Goal: Task Accomplishment & Management: Manage account settings

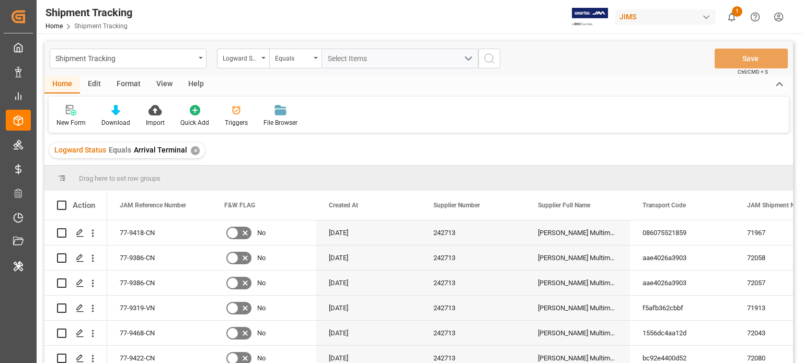
click at [191, 147] on div "✕" at bounding box center [195, 150] width 9 height 9
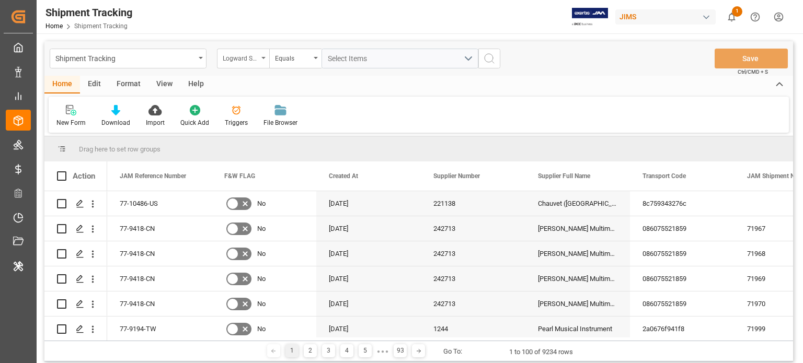
click at [249, 56] on div "Logward Status" at bounding box center [241, 57] width 36 height 12
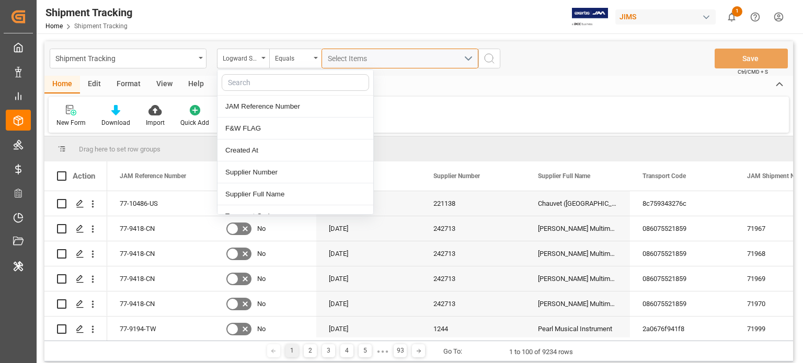
click at [387, 58] on div "Select Items" at bounding box center [396, 58] width 136 height 11
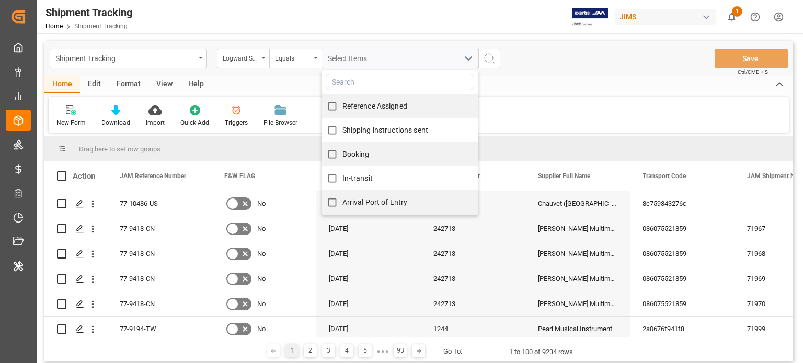
scroll to position [264, 0]
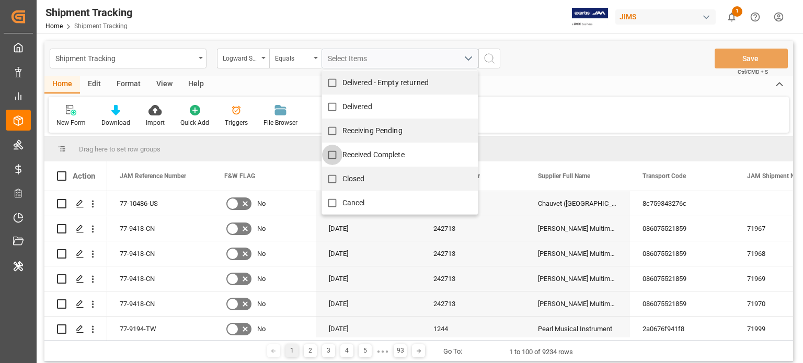
click at [333, 151] on input "Received Complete" at bounding box center [332, 155] width 20 height 20
checkbox input "true"
click at [489, 60] on icon "search button" at bounding box center [489, 58] width 13 height 13
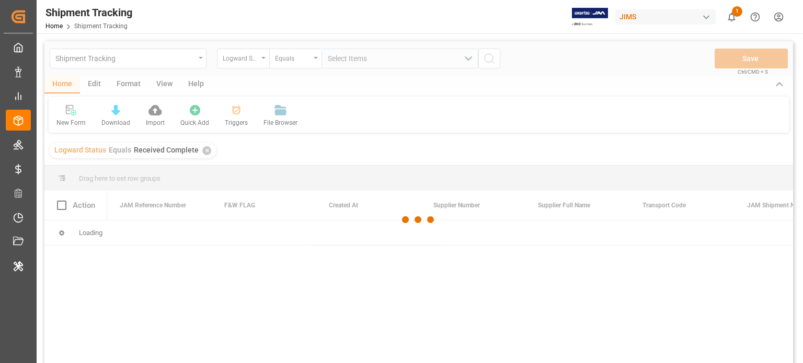
click at [253, 56] on div at bounding box center [418, 219] width 749 height 357
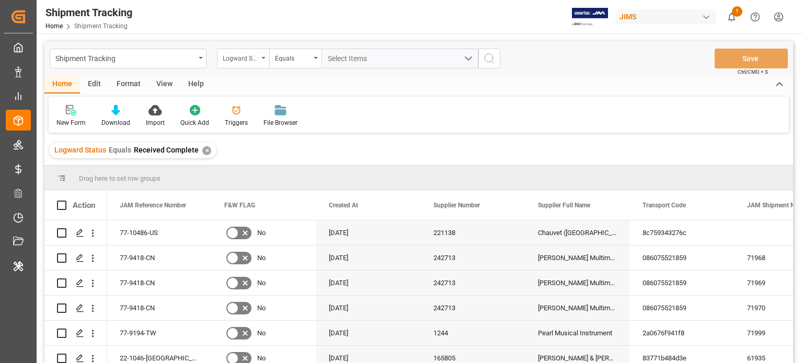
click at [257, 57] on div "Logward Status" at bounding box center [241, 57] width 36 height 12
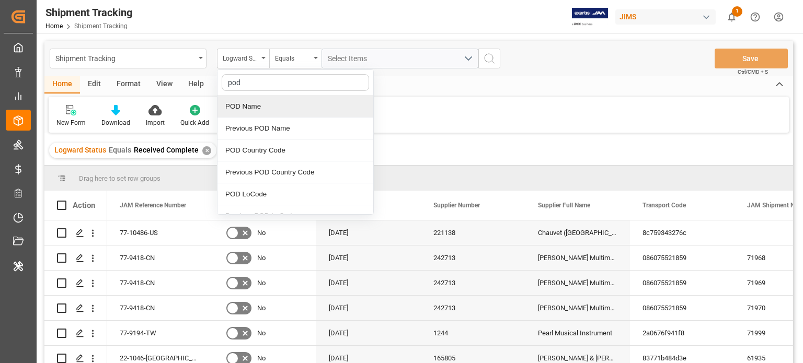
type input "podl"
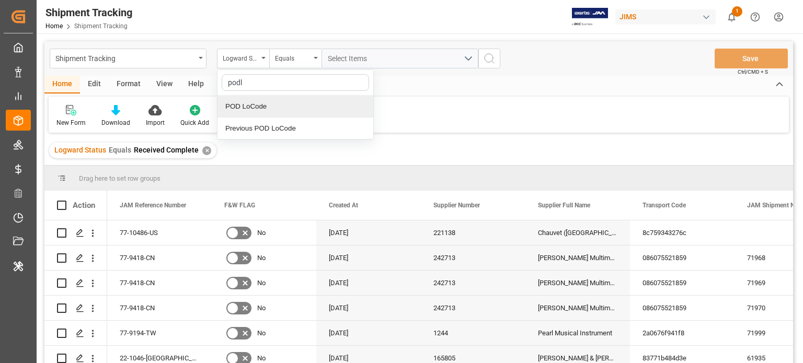
click at [258, 106] on div "POD LoCode" at bounding box center [296, 107] width 156 height 22
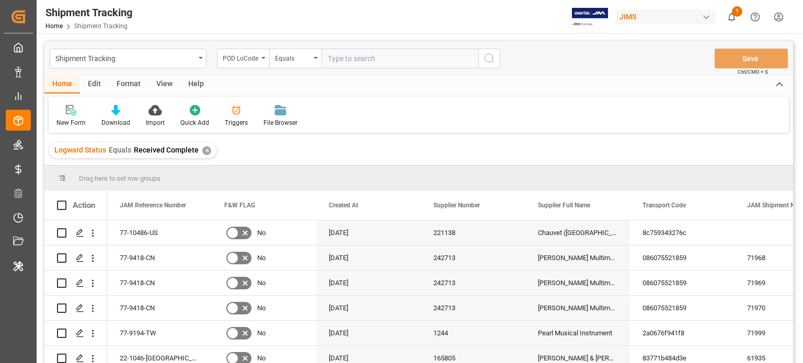
click at [362, 55] on input "text" at bounding box center [400, 59] width 157 height 20
type input "USLAX"
click at [484, 58] on icon "search button" at bounding box center [489, 58] width 13 height 13
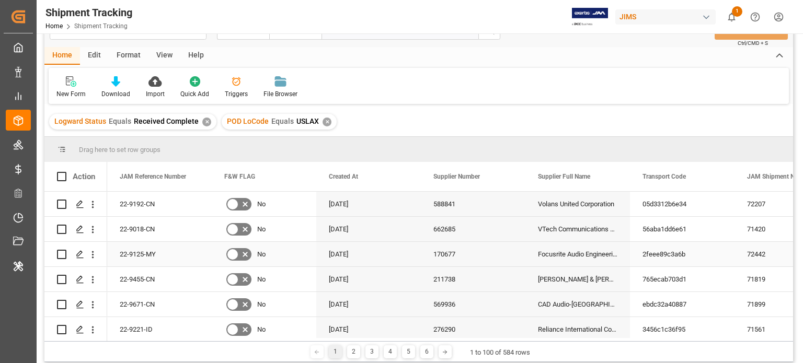
scroll to position [28, 0]
click at [128, 87] on div at bounding box center [115, 81] width 29 height 11
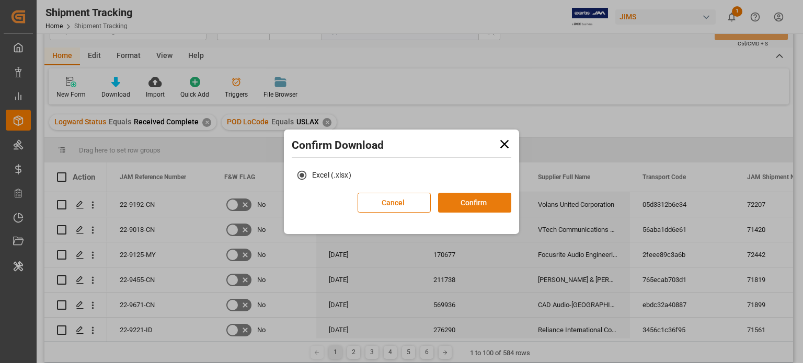
click at [472, 206] on button "Confirm" at bounding box center [474, 203] width 73 height 20
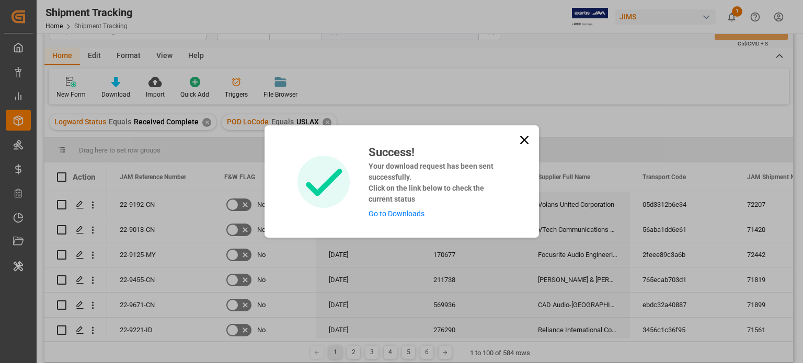
click at [523, 136] on icon at bounding box center [524, 140] width 15 height 15
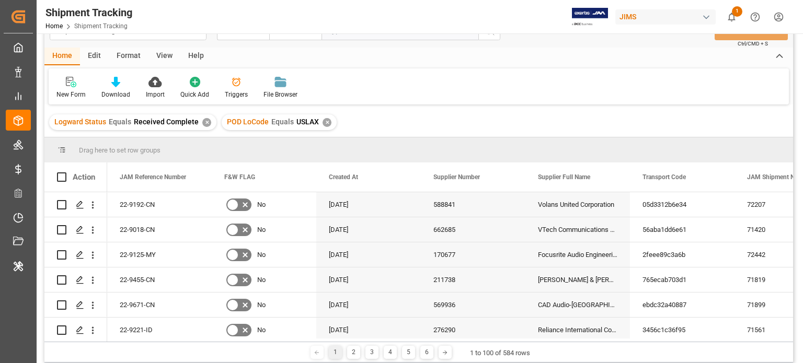
scroll to position [0, 0]
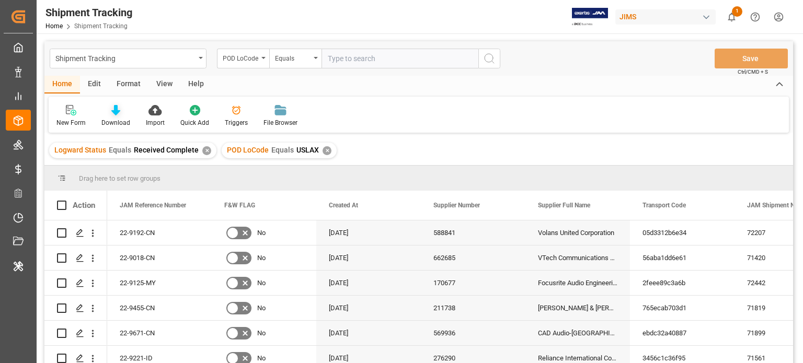
click at [112, 119] on div "Download" at bounding box center [115, 122] width 29 height 9
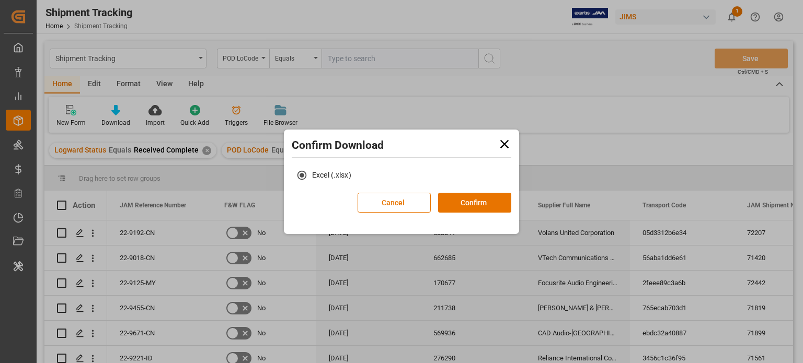
click at [508, 143] on icon at bounding box center [504, 144] width 15 height 15
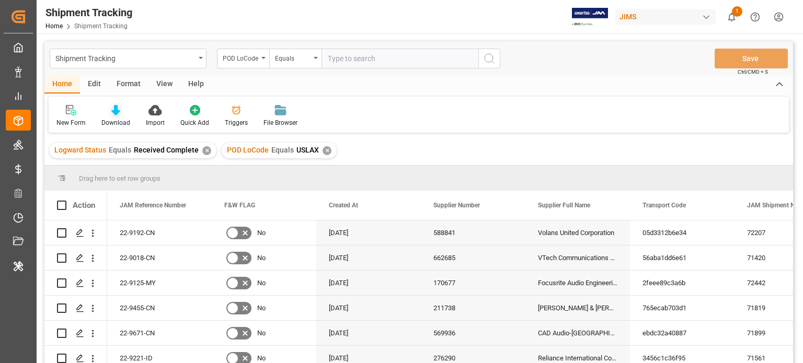
click at [119, 109] on icon at bounding box center [115, 110] width 9 height 10
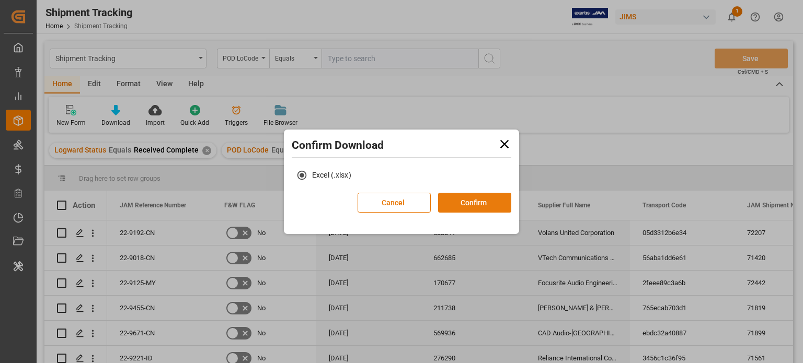
click at [475, 202] on button "Confirm" at bounding box center [474, 203] width 73 height 20
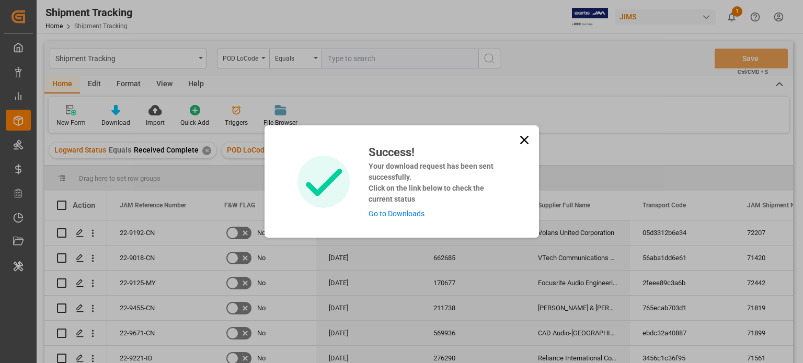
click at [523, 139] on icon at bounding box center [524, 140] width 15 height 15
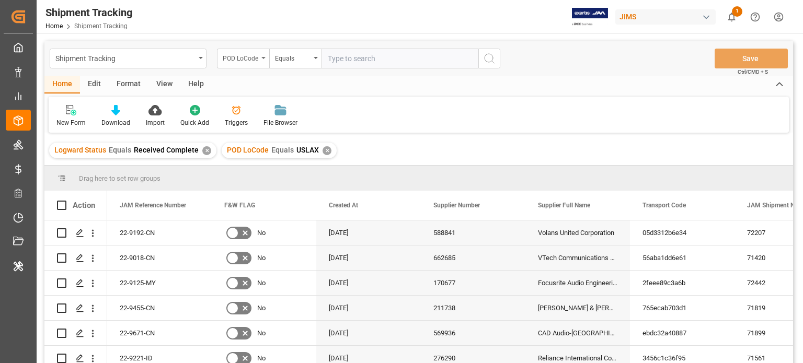
click at [253, 59] on div "POD LoCode" at bounding box center [241, 57] width 36 height 12
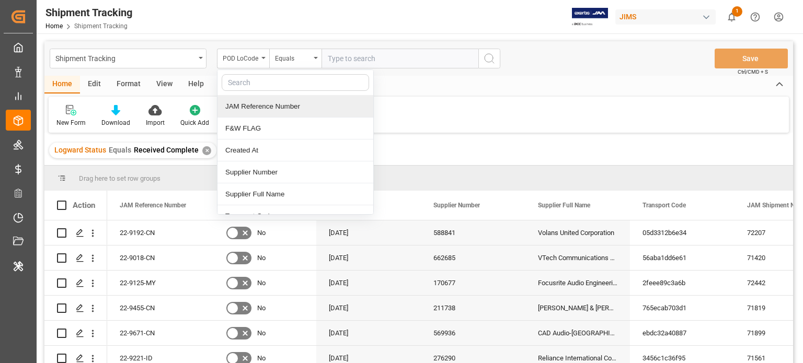
click at [271, 19] on div "Shipment Tracking Home Shipment Tracking JIMS 1 Notifications Only show unread …" at bounding box center [416, 16] width 774 height 33
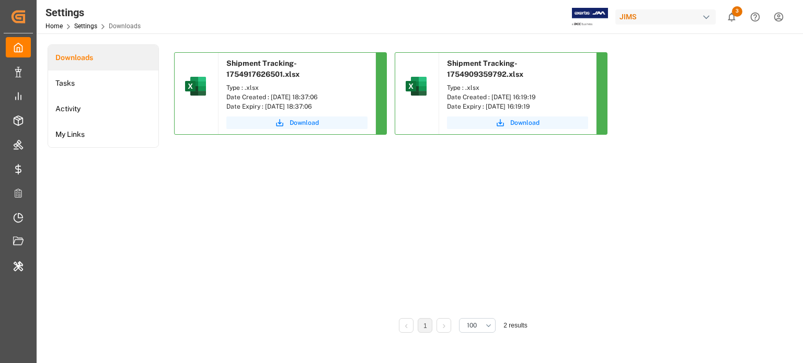
click at [317, 129] on div "Download" at bounding box center [297, 124] width 157 height 20
click at [317, 125] on span "Download" at bounding box center [304, 122] width 29 height 9
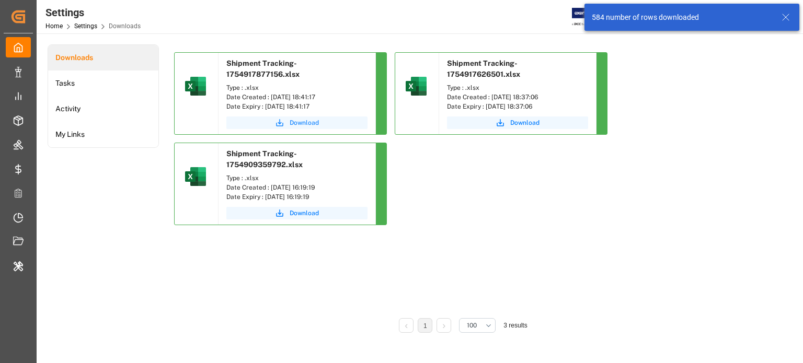
click at [304, 121] on span "Download" at bounding box center [304, 122] width 29 height 9
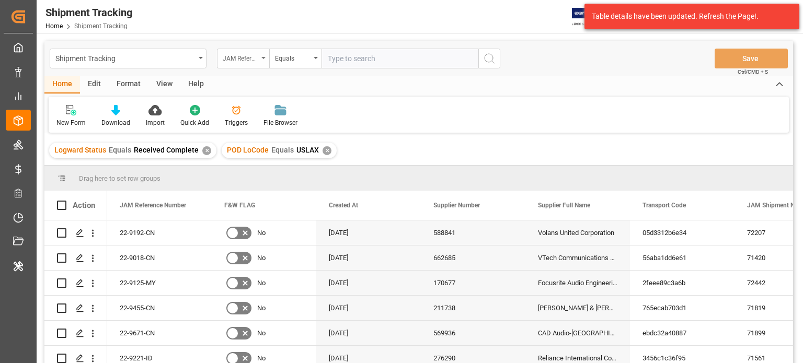
click at [241, 51] on div "JAM Reference Number" at bounding box center [241, 57] width 36 height 12
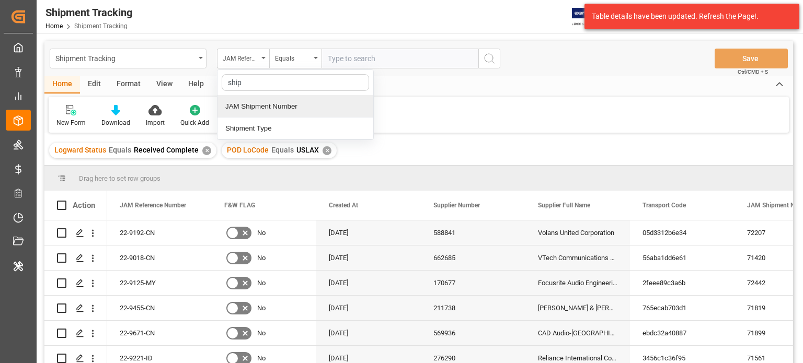
type input "ship"
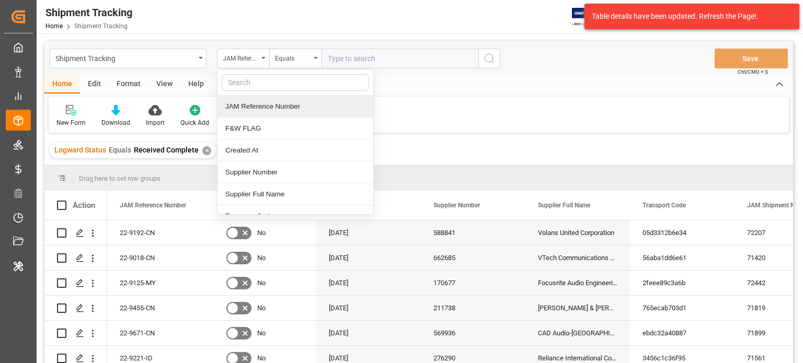
click at [413, 85] on div "Home Edit Format View Help" at bounding box center [418, 85] width 749 height 18
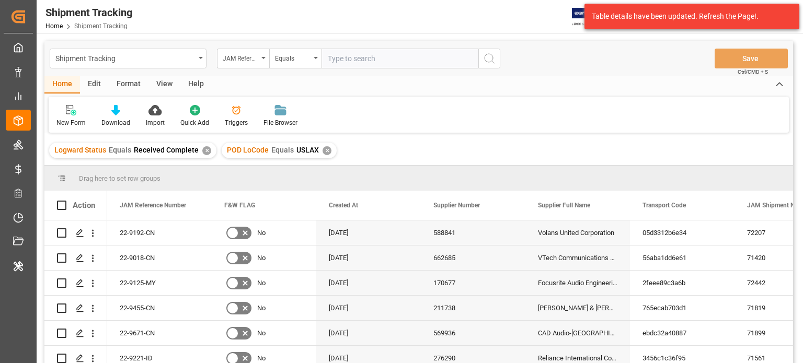
click at [90, 83] on div "Edit" at bounding box center [94, 85] width 29 height 18
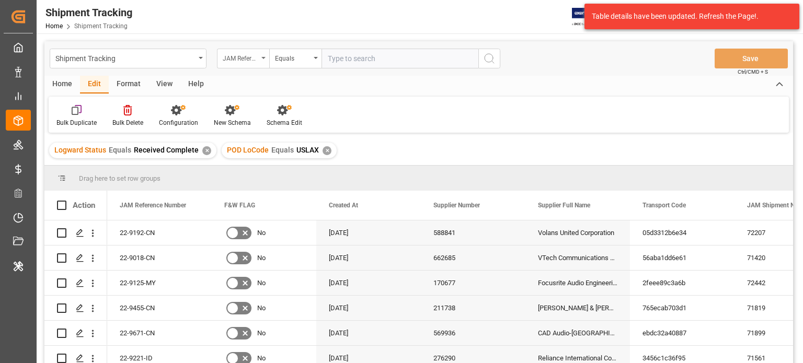
click at [244, 60] on div "JAM Reference Number" at bounding box center [241, 57] width 36 height 12
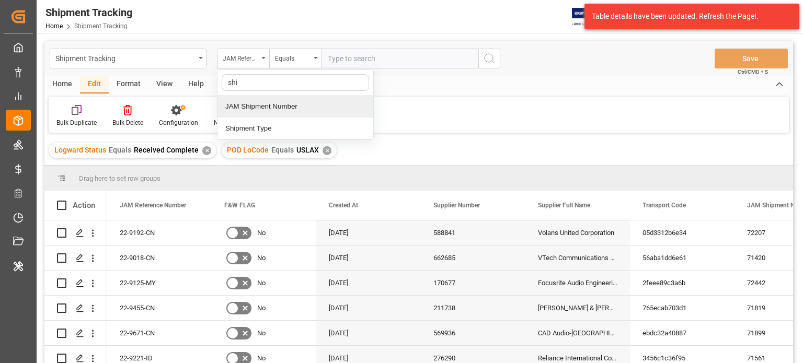
type input "ship"
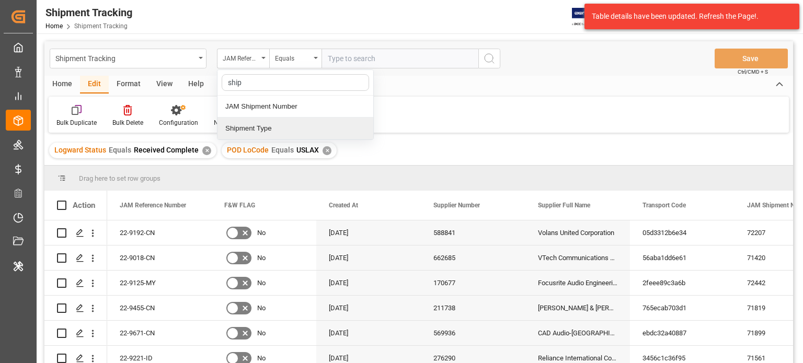
click at [261, 126] on div "Shipment Type" at bounding box center [296, 129] width 156 height 22
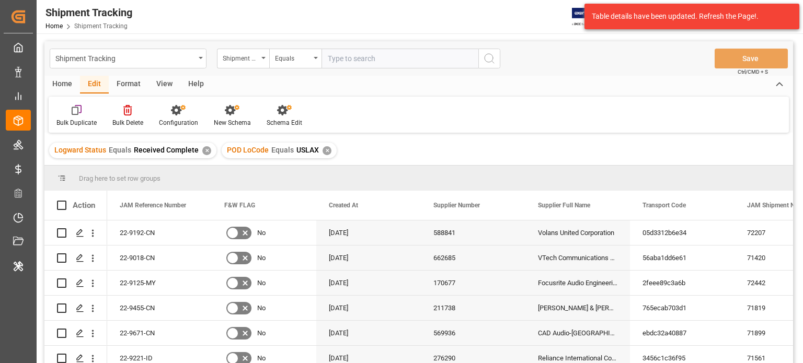
click at [430, 52] on input "text" at bounding box center [400, 59] width 157 height 20
click at [437, 58] on input "text" at bounding box center [400, 59] width 157 height 20
click at [317, 64] on div "Equals" at bounding box center [295, 59] width 52 height 20
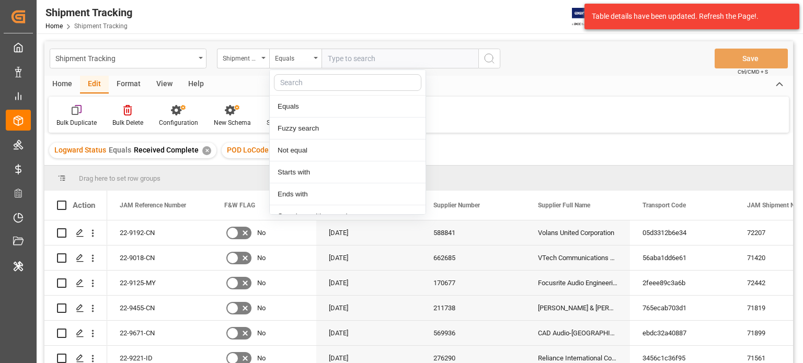
click at [552, 47] on div "Shipment Tracking Shipment Type Equals Equals Fuzzy search Not equal Starts wit…" at bounding box center [418, 58] width 749 height 35
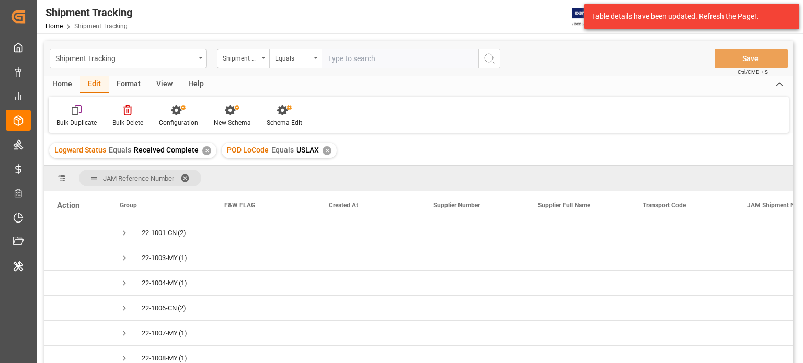
click at [550, 103] on div "Bulk Duplicate Bulk Delete Configuration New Schema Schema Edit" at bounding box center [419, 115] width 740 height 36
click at [544, 66] on div "Shipment Tracking Shipment Type Equals Save Ctrl/CMD + S" at bounding box center [418, 58] width 749 height 35
click at [184, 176] on span at bounding box center [188, 178] width 17 height 9
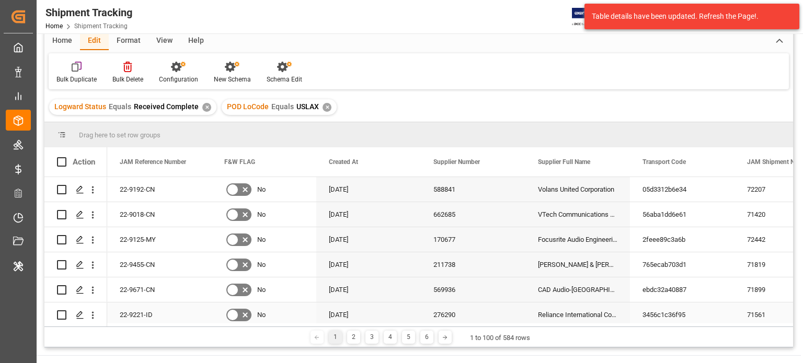
scroll to position [44, 0]
click at [197, 162] on span at bounding box center [194, 161] width 9 height 9
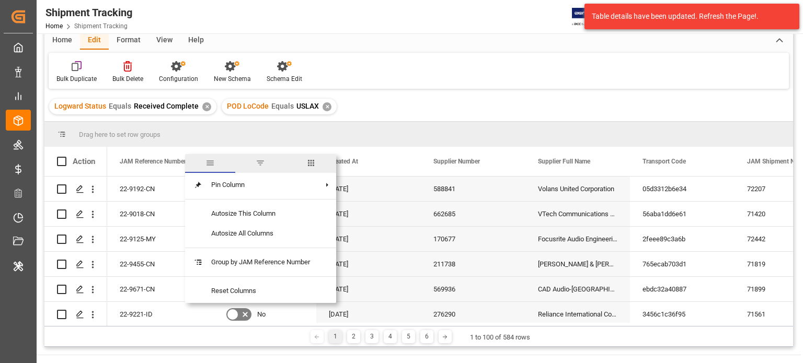
click at [305, 161] on span "columns" at bounding box center [311, 163] width 50 height 19
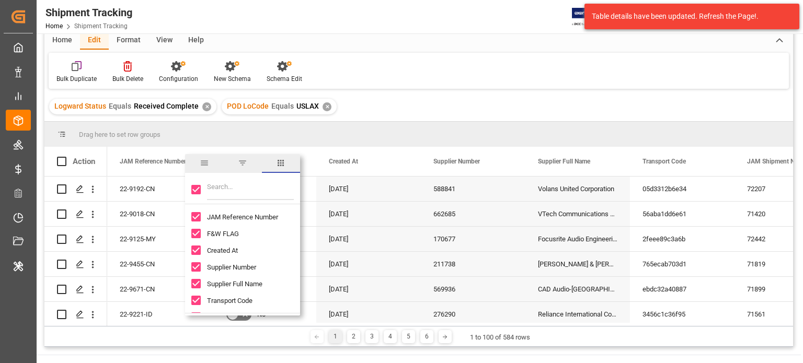
click at [193, 191] on input "Toggle Select All Columns" at bounding box center [195, 189] width 9 height 9
checkbox input "false"
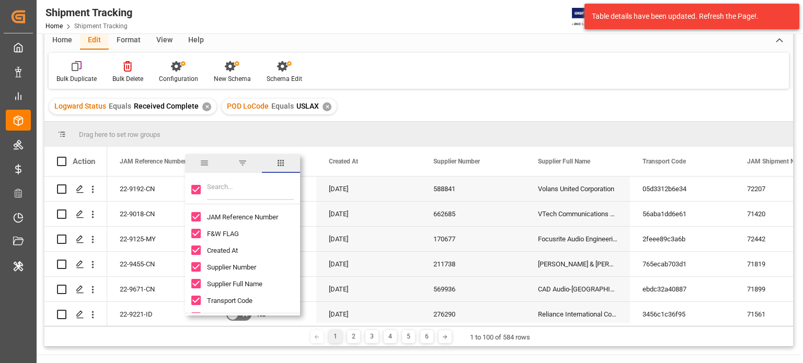
checkbox input "false"
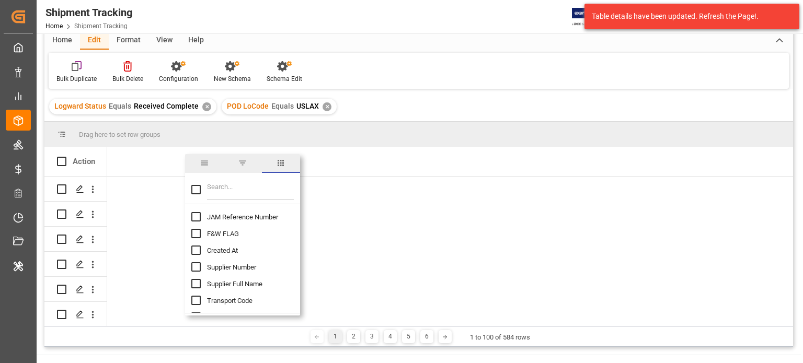
click at [219, 200] on input "Filter Columns Input" at bounding box center [250, 189] width 87 height 21
type input "refe"
click at [195, 232] on input "Logward Reference column toggle visibility (hidden)" at bounding box center [195, 233] width 9 height 9
checkbox input "true"
checkbox input "false"
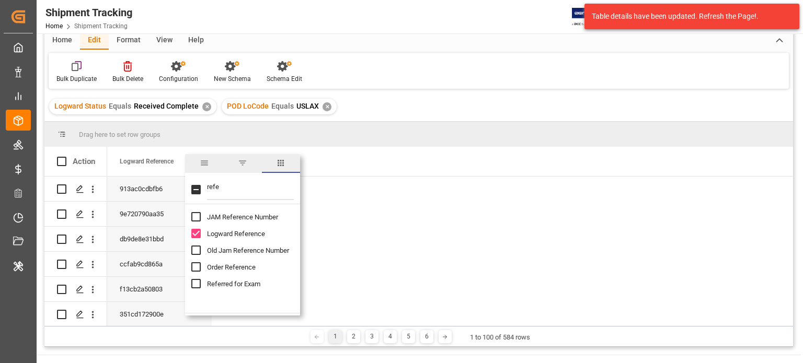
click at [419, 66] on div "Bulk Duplicate Bulk Delete Configuration New Schema Schema Edit" at bounding box center [419, 71] width 740 height 36
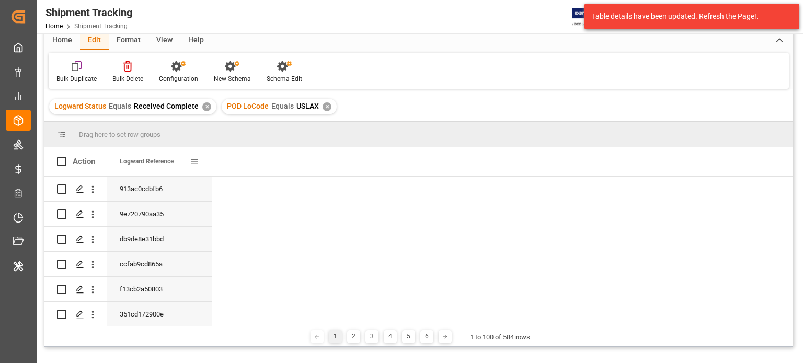
click at [157, 165] on div "Logward Reference" at bounding box center [155, 161] width 70 height 29
click at [163, 104] on div "✕" at bounding box center [165, 106] width 9 height 9
click at [203, 102] on div "✕" at bounding box center [206, 106] width 9 height 9
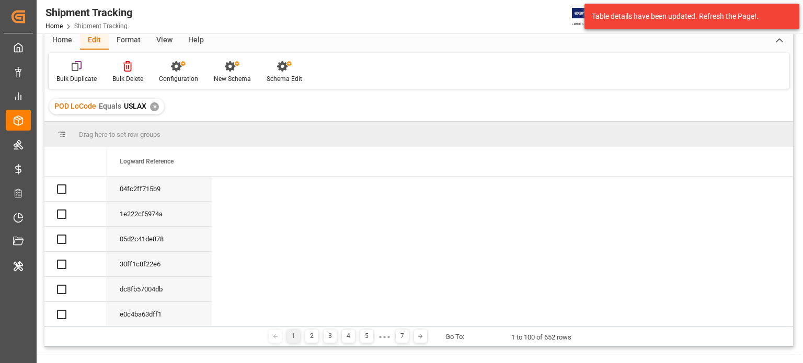
click at [151, 102] on div "✕" at bounding box center [154, 106] width 9 height 9
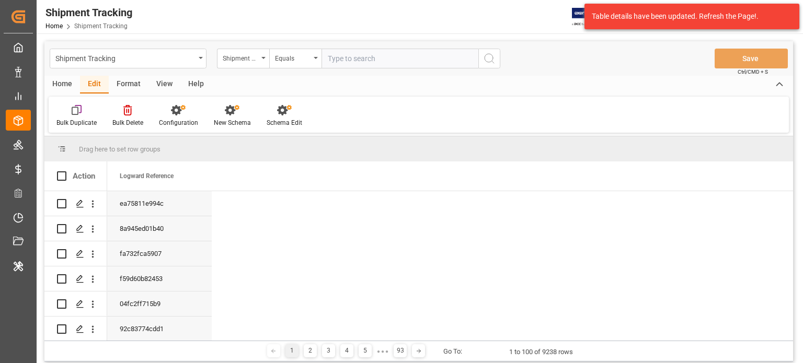
click at [404, 2] on div "Shipment Tracking Home Shipment Tracking JIMS 3 Notifications Only show unread …" at bounding box center [416, 16] width 774 height 33
click at [197, 176] on span at bounding box center [194, 176] width 9 height 9
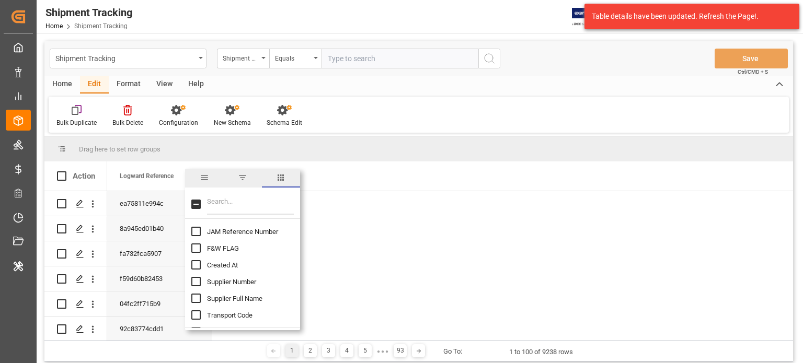
click at [199, 233] on input "JAM Reference Number column toggle visibility (hidden)" at bounding box center [195, 231] width 9 height 9
checkbox input "true"
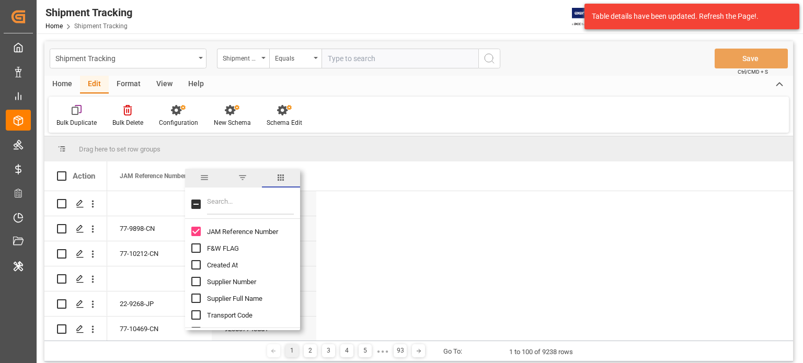
click at [226, 204] on input "Filter Columns Input" at bounding box center [250, 204] width 87 height 21
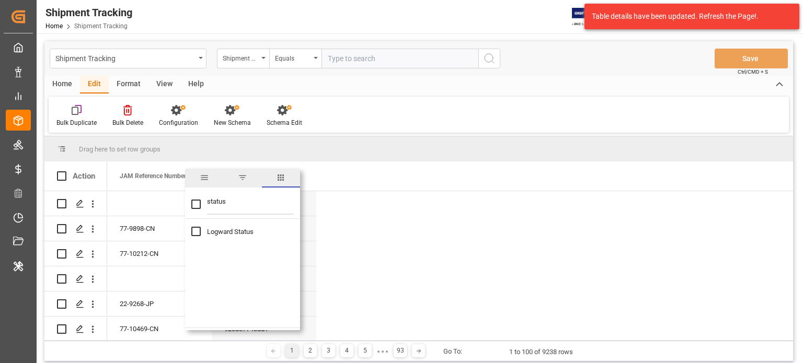
type input "status"
click at [201, 232] on div "Logward Status" at bounding box center [248, 231] width 115 height 17
click at [194, 230] on input "Logward Status column toggle visibility (hidden)" at bounding box center [195, 231] width 9 height 9
checkbox input "true"
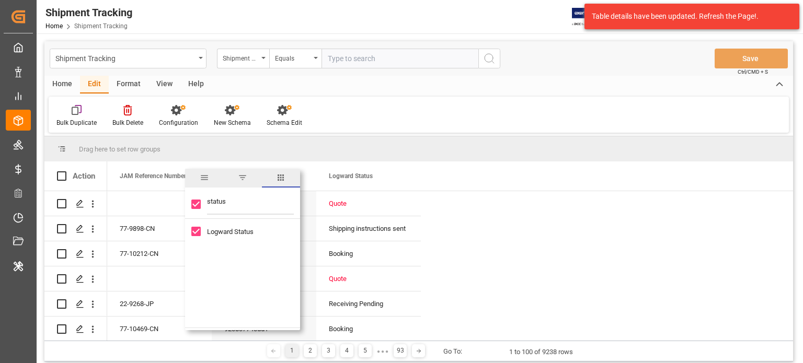
click at [232, 201] on input "status" at bounding box center [250, 204] width 87 height 21
type input "shi"
checkbox input "false"
type input "ship"
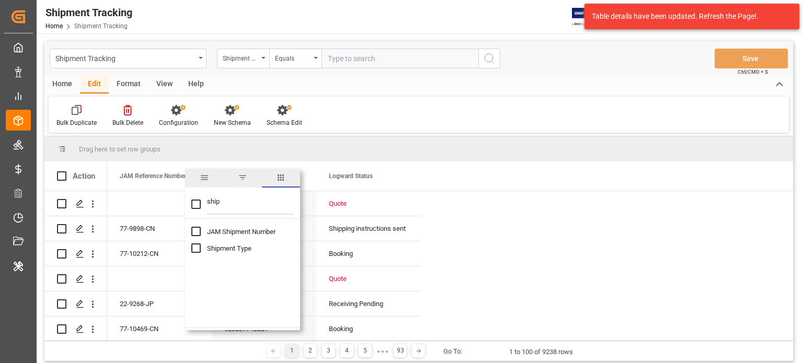
click at [195, 248] on input "Shipment Type column toggle visibility (hidden)" at bounding box center [195, 248] width 9 height 9
checkbox input "true"
checkbox input "false"
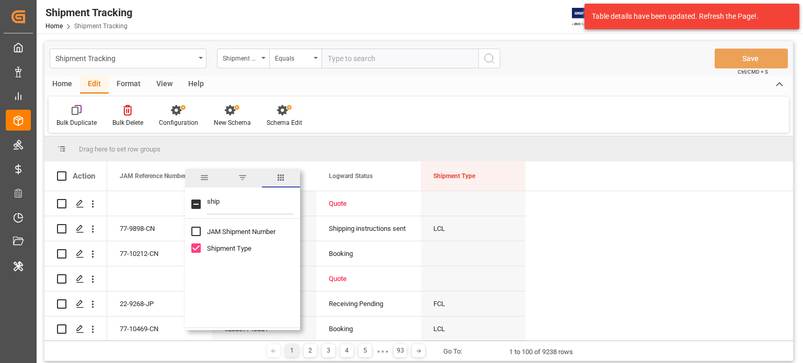
click at [224, 209] on input "ship" at bounding box center [250, 204] width 87 height 21
type input "cargo"
click at [194, 231] on input "Cargo Ready Date (Origin) column toggle visibility (hidden)" at bounding box center [195, 231] width 9 height 9
checkbox input "true"
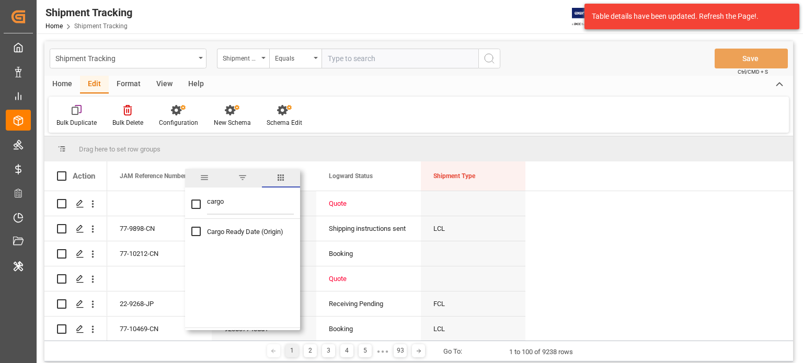
checkbox input "true"
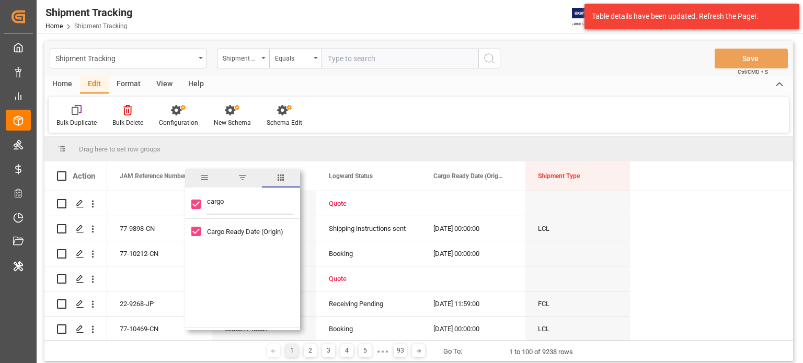
click at [236, 208] on input "cargo" at bounding box center [250, 204] width 87 height 21
type input "actual"
checkbox input "false"
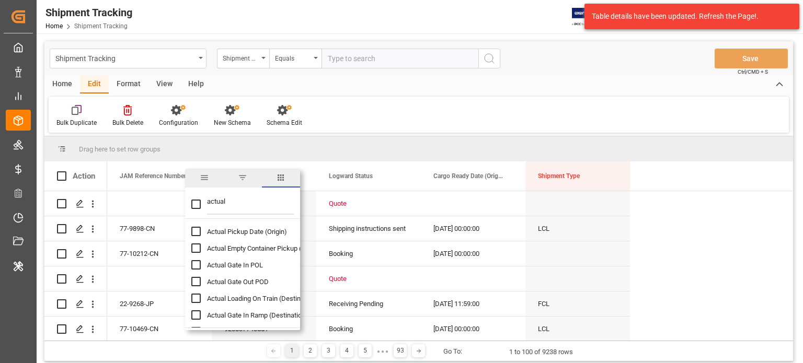
type input "actual"
click at [192, 235] on input "Actual Pickup Date (Origin) column toggle visibility (hidden)" at bounding box center [195, 231] width 9 height 9
checkbox input "true"
checkbox input "false"
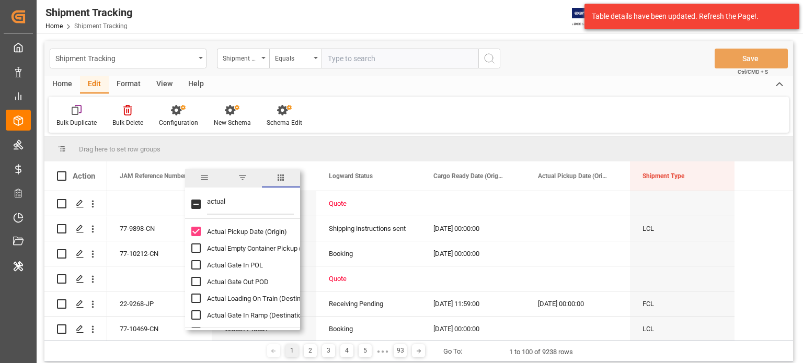
click at [483, 89] on div "Home Edit Format View Help" at bounding box center [418, 85] width 749 height 18
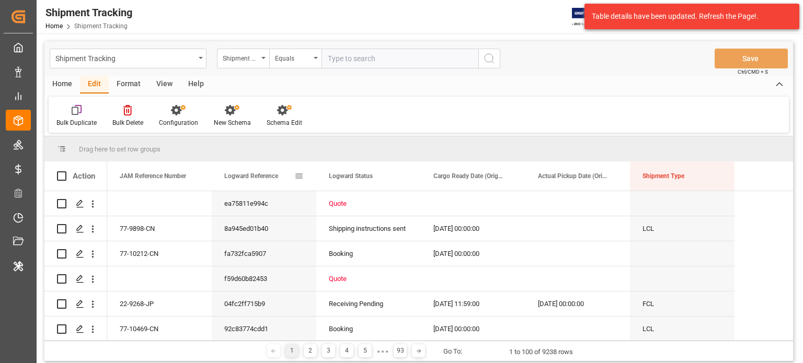
click at [303, 177] on span at bounding box center [298, 176] width 9 height 9
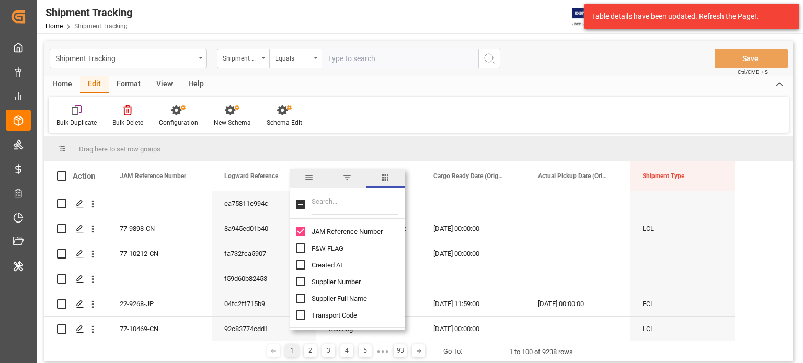
click at [332, 207] on input "Filter Columns Input" at bounding box center [355, 204] width 87 height 21
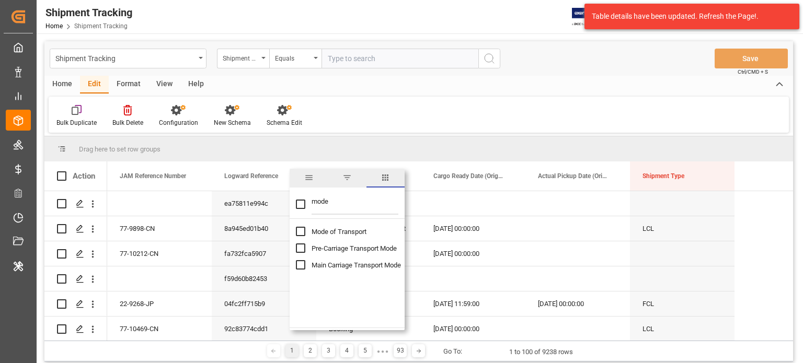
type input "mode"
click at [301, 228] on input "Mode of Transport column toggle visibility (hidden)" at bounding box center [300, 231] width 9 height 9
checkbox input "true"
checkbox input "false"
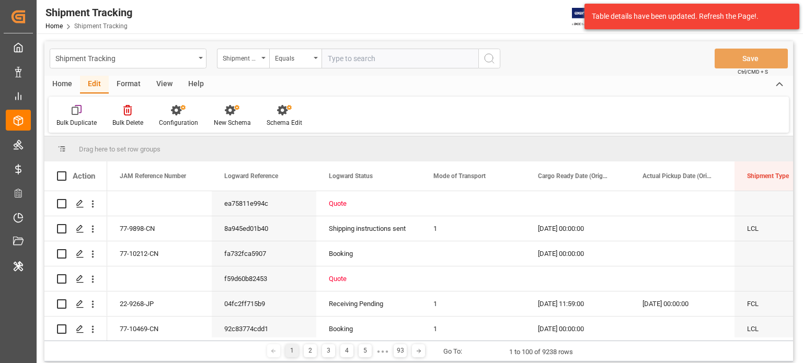
click at [434, 104] on div "Bulk Duplicate Bulk Delete Configuration New Schema Schema Edit" at bounding box center [419, 115] width 740 height 36
click at [603, 182] on div "Cargo Ready Date (Origin)" at bounding box center [573, 176] width 70 height 29
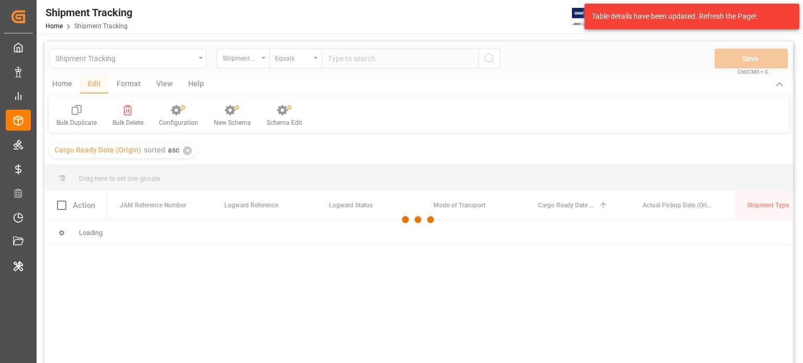
drag, startPoint x: 609, startPoint y: 178, endPoint x: 554, endPoint y: 140, distance: 67.3
click at [554, 140] on div at bounding box center [418, 219] width 749 height 357
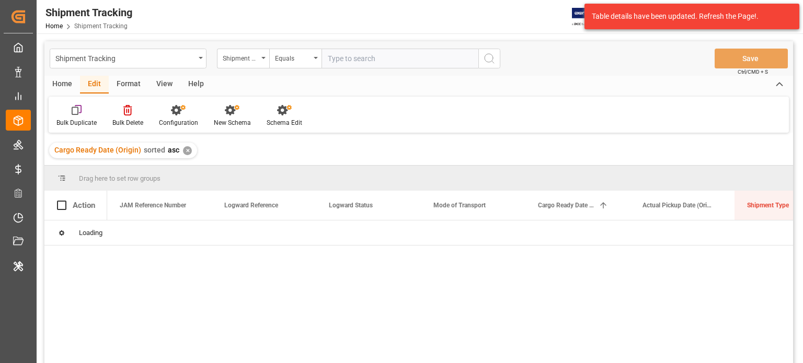
click at [188, 150] on div "✕" at bounding box center [187, 150] width 9 height 9
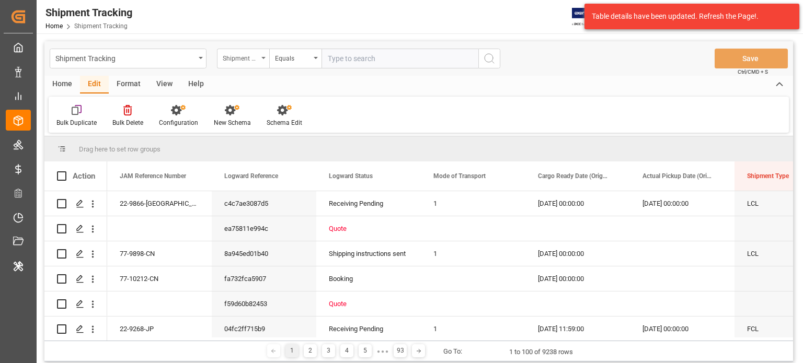
click at [264, 61] on div "Shipment Type" at bounding box center [243, 59] width 52 height 20
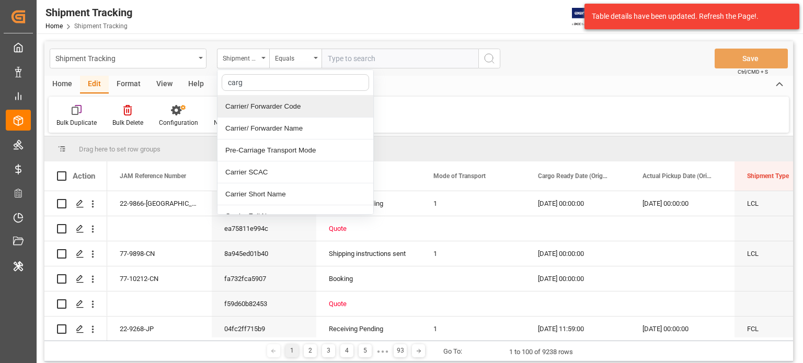
type input "cargo"
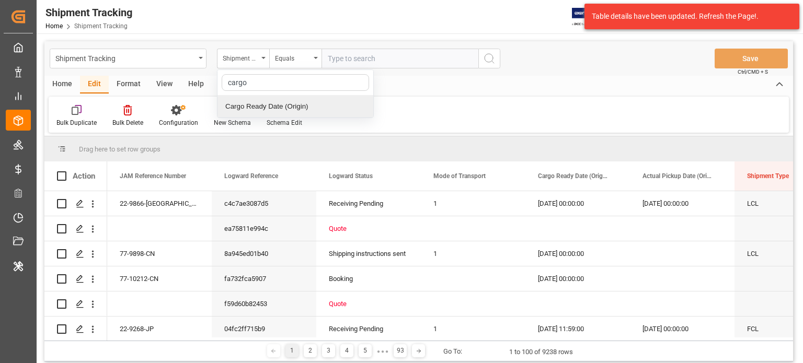
click at [278, 99] on div "Cargo Ready Date (Origin)" at bounding box center [296, 107] width 156 height 22
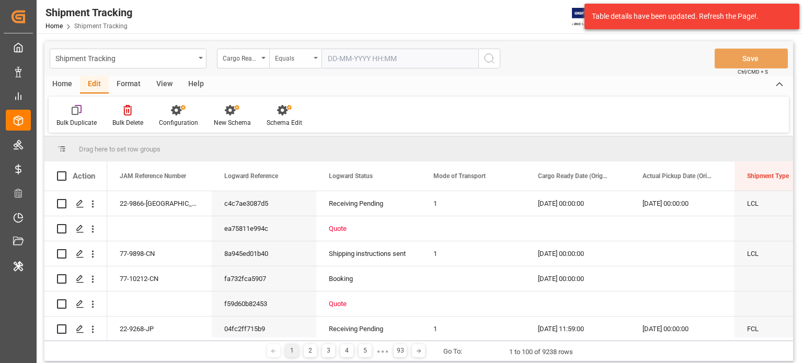
click at [301, 66] on div "Equals" at bounding box center [295, 59] width 52 height 20
click at [306, 146] on div "Less than" at bounding box center [348, 151] width 156 height 22
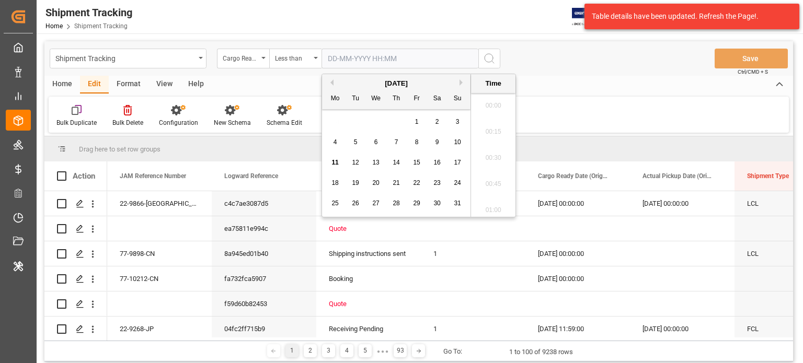
click at [404, 56] on input "text" at bounding box center [400, 59] width 157 height 20
click at [337, 163] on span "11" at bounding box center [335, 162] width 7 height 7
type input "11-08-2025 00:00"
click at [487, 56] on icon "search button" at bounding box center [489, 58] width 13 height 13
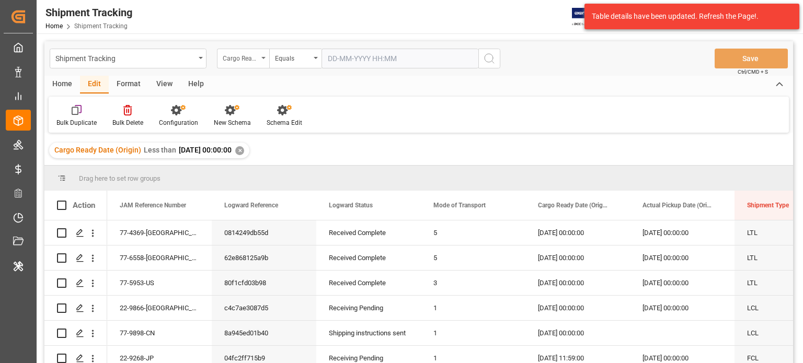
click at [244, 59] on div "Cargo Ready Date (Origin)" at bounding box center [241, 57] width 36 height 12
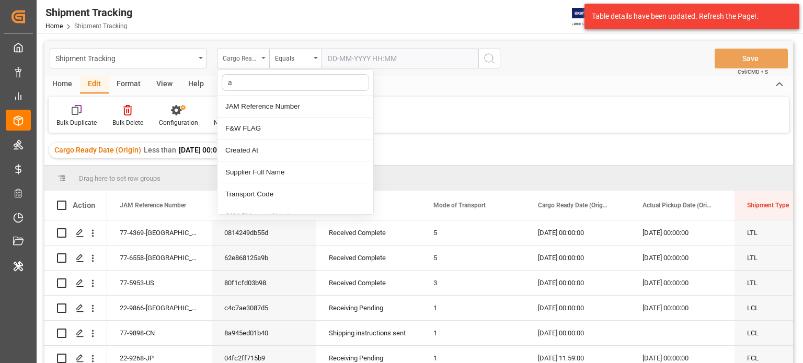
type input "ac"
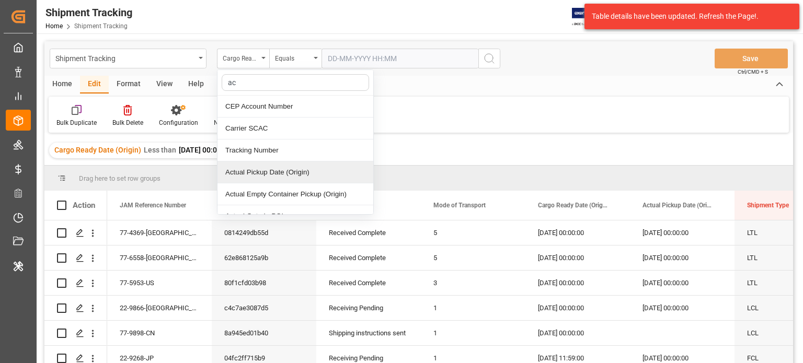
click at [282, 177] on div "Actual Pickup Date (Origin)" at bounding box center [296, 173] width 156 height 22
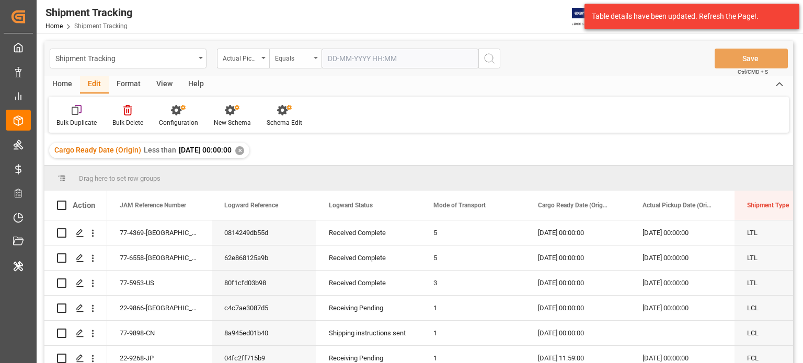
click at [308, 60] on div "Equals" at bounding box center [293, 57] width 36 height 12
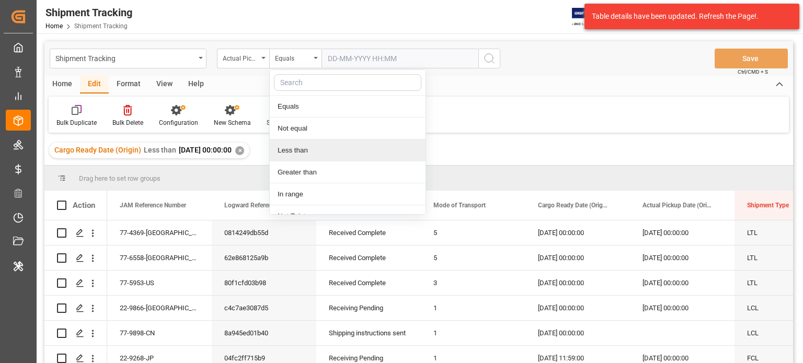
scroll to position [12, 0]
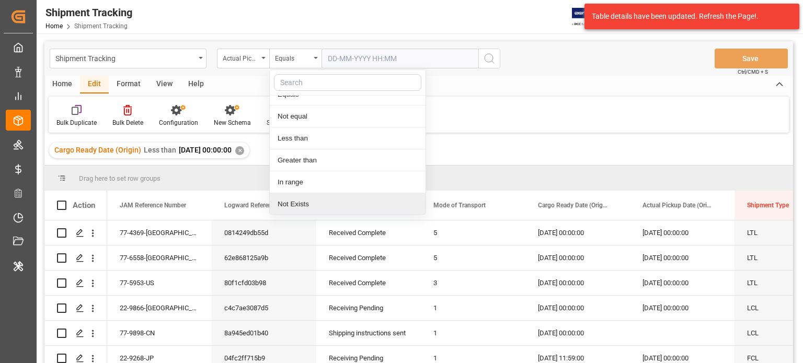
click at [316, 204] on div "Not Exists" at bounding box center [348, 204] width 156 height 22
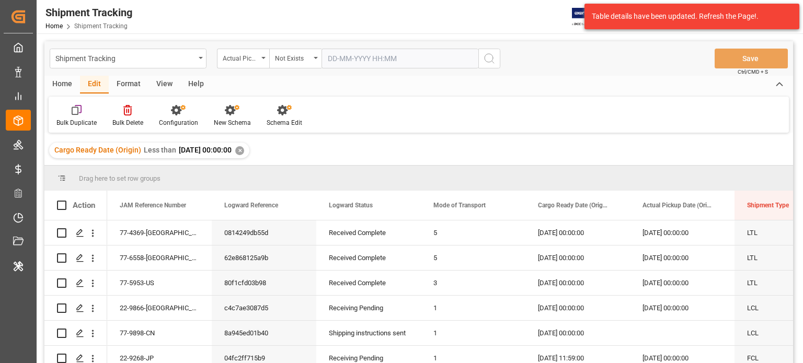
click at [485, 63] on icon "search button" at bounding box center [489, 58] width 13 height 13
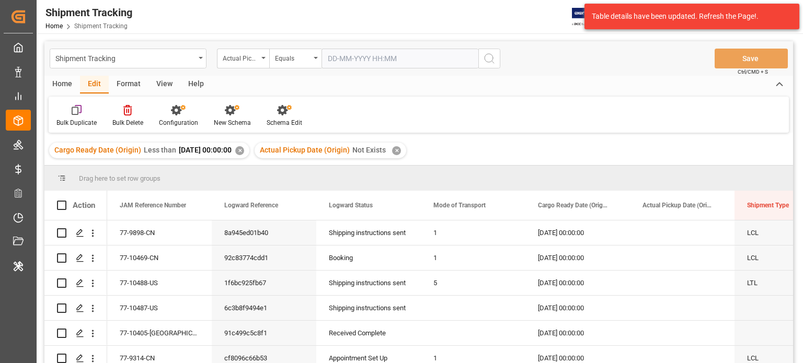
click at [64, 86] on div "Home" at bounding box center [62, 85] width 36 height 18
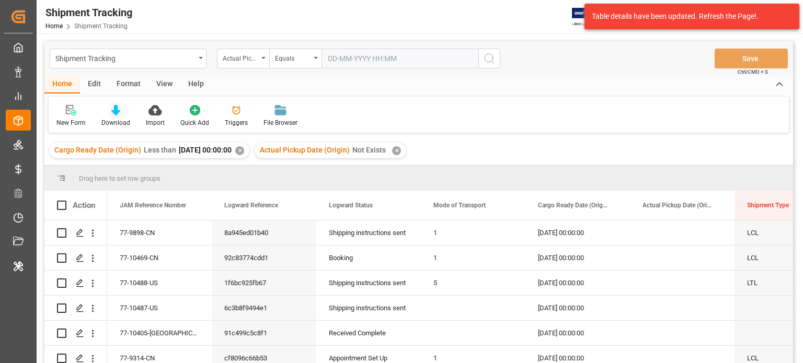
click at [111, 112] on icon at bounding box center [115, 110] width 9 height 10
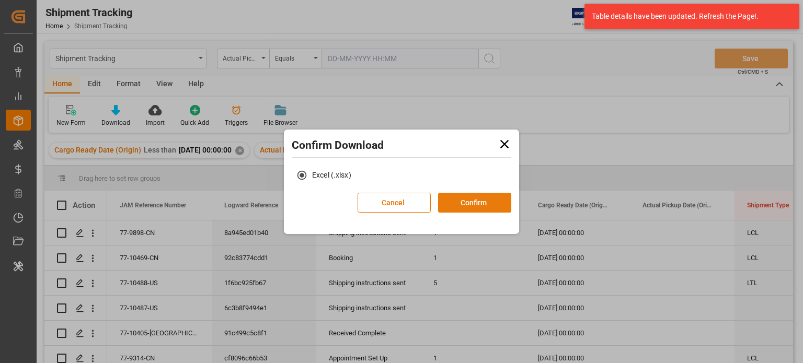
click at [483, 201] on button "Confirm" at bounding box center [474, 203] width 73 height 20
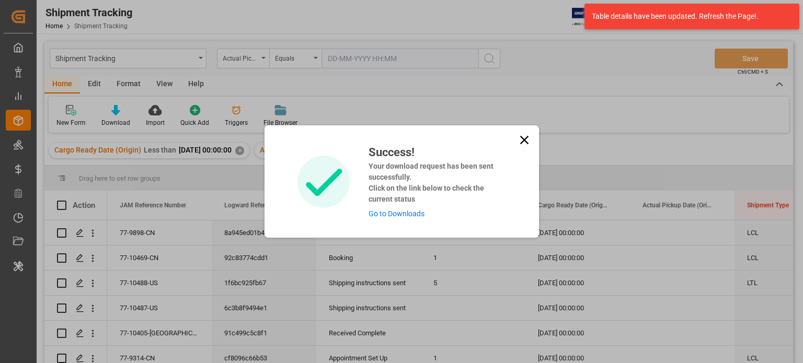
click at [403, 214] on link "Go to Downloads" at bounding box center [397, 214] width 56 height 8
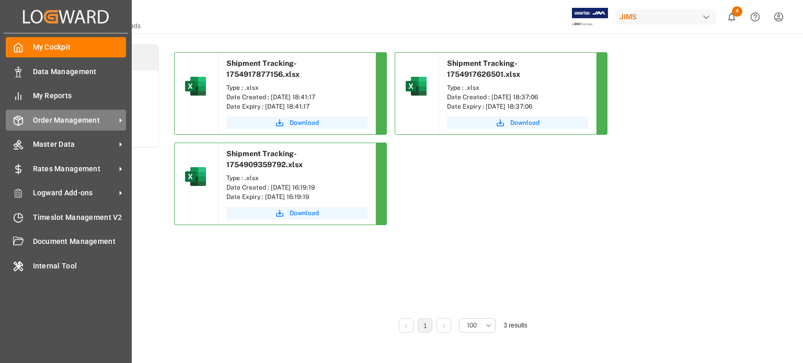
click at [113, 119] on span "Order Management" at bounding box center [74, 120] width 83 height 11
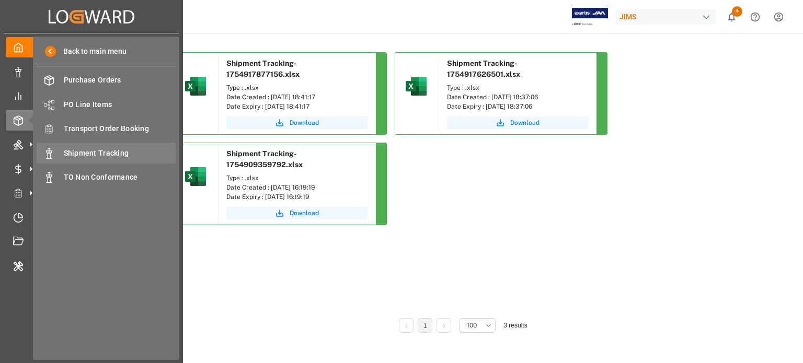
click at [96, 149] on span "Shipment Tracking" at bounding box center [120, 153] width 112 height 11
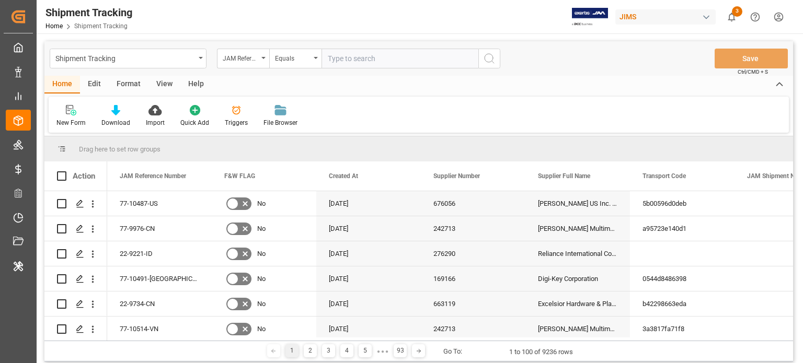
click at [100, 83] on div "Edit" at bounding box center [94, 85] width 29 height 18
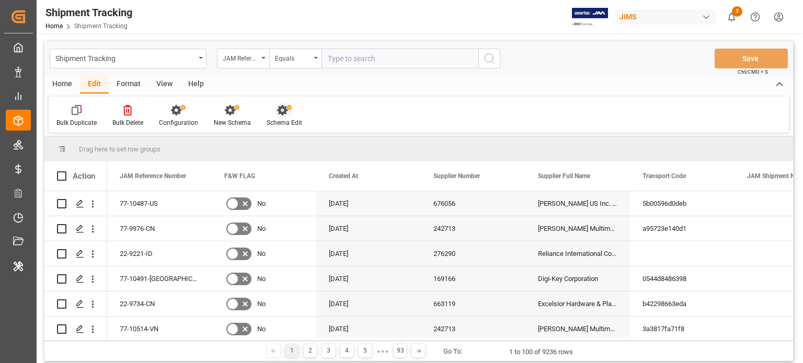
click at [287, 108] on icon at bounding box center [289, 107] width 5 height 5
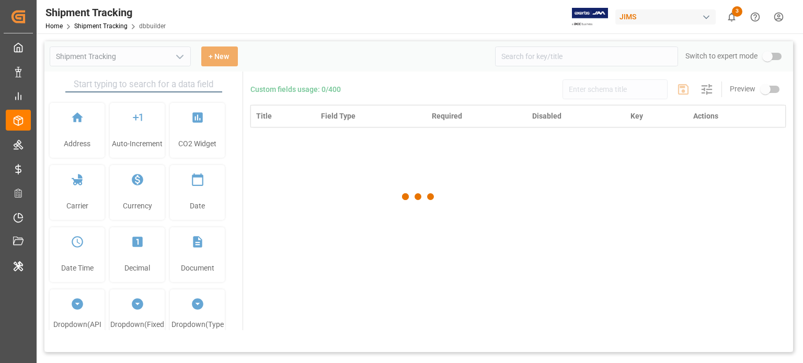
type input "Shipment Tracking"
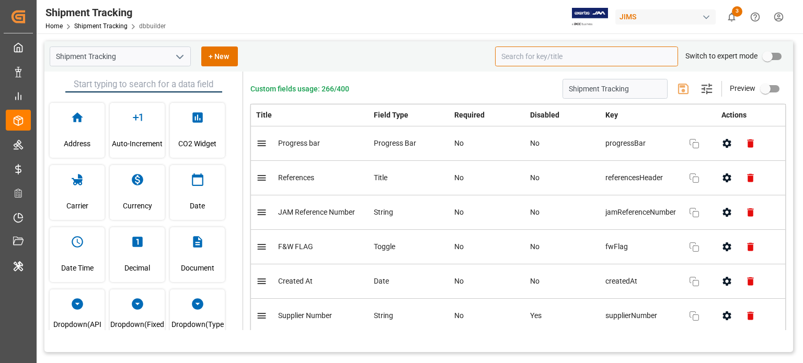
click at [534, 55] on input at bounding box center [586, 57] width 183 height 20
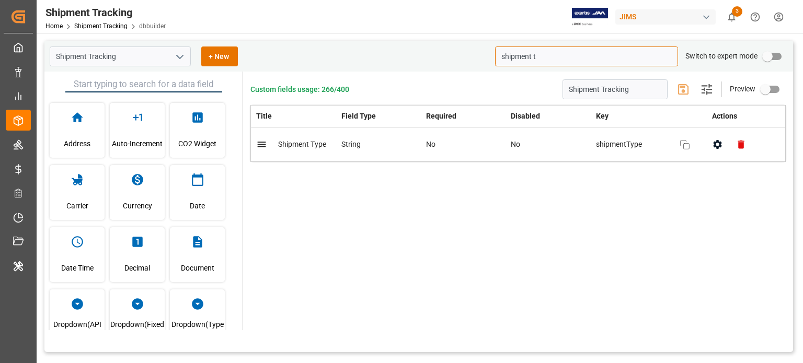
type input "shipment t"
click at [711, 145] on button "button" at bounding box center [718, 145] width 24 height 24
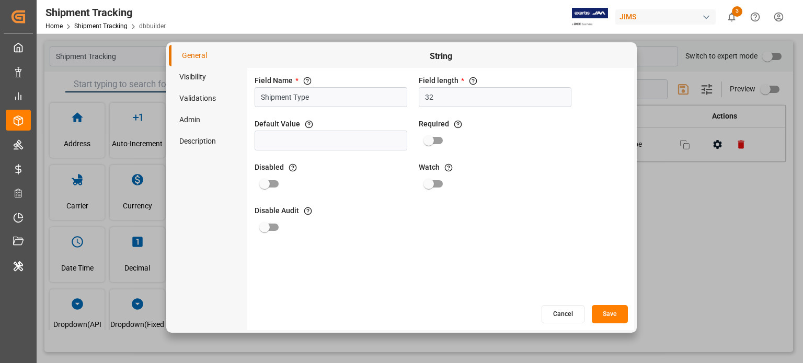
click at [227, 123] on li "Admin" at bounding box center [208, 119] width 78 height 21
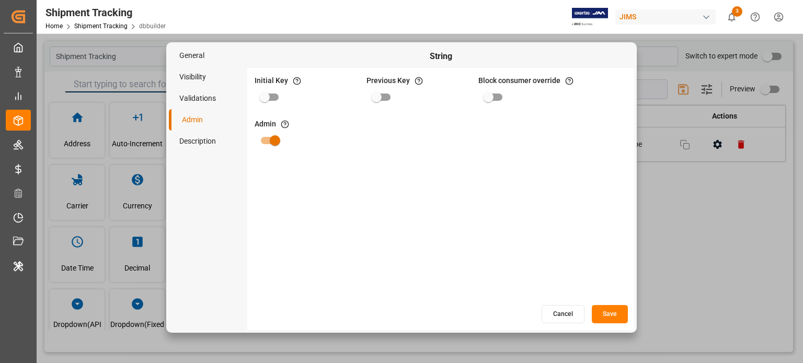
click at [567, 313] on button "Cancel" at bounding box center [563, 314] width 43 height 18
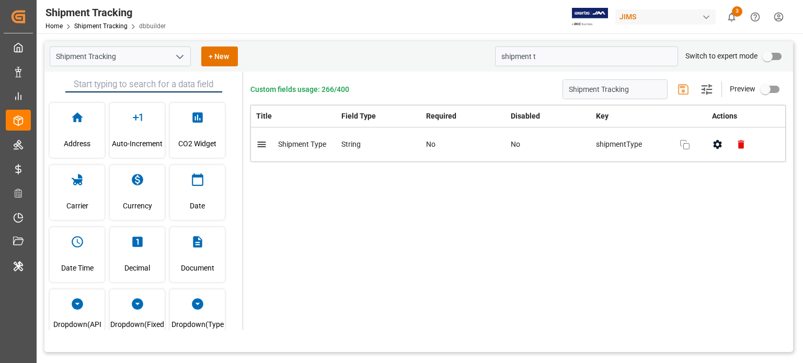
click at [587, 219] on div "Custom fields usage: 266/400 Shipment Tracking Settings Preview Title Field Typ…" at bounding box center [518, 201] width 550 height 259
click at [715, 139] on icon "button" at bounding box center [717, 144] width 11 height 11
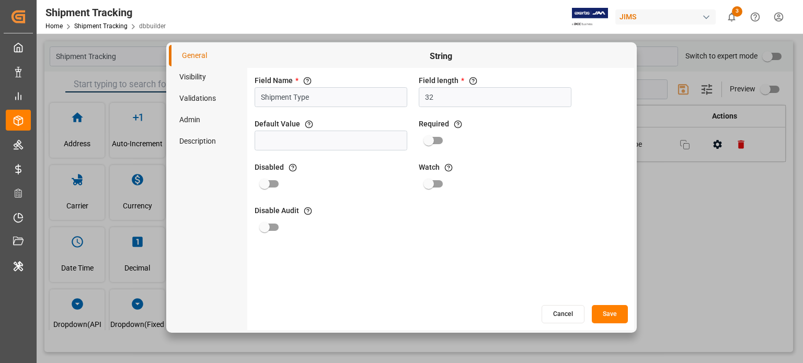
click at [214, 123] on li "Admin" at bounding box center [208, 119] width 78 height 21
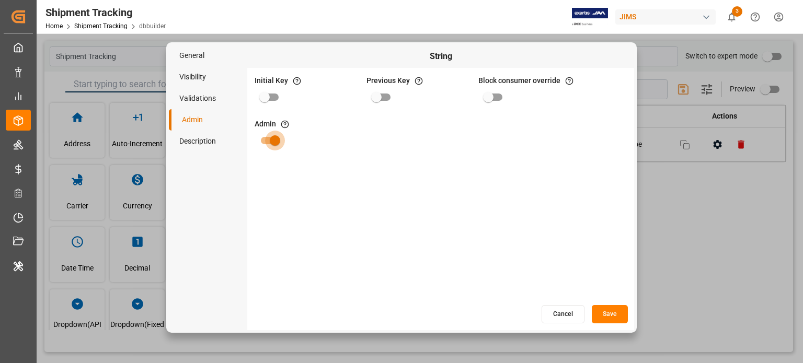
click at [270, 142] on input "primary checkbox" at bounding box center [275, 141] width 60 height 20
checkbox input "false"
click at [442, 188] on div "Initial Key If initial key is set to true, creates new field which stores this …" at bounding box center [440, 186] width 387 height 236
click at [608, 316] on button "Save" at bounding box center [610, 314] width 36 height 18
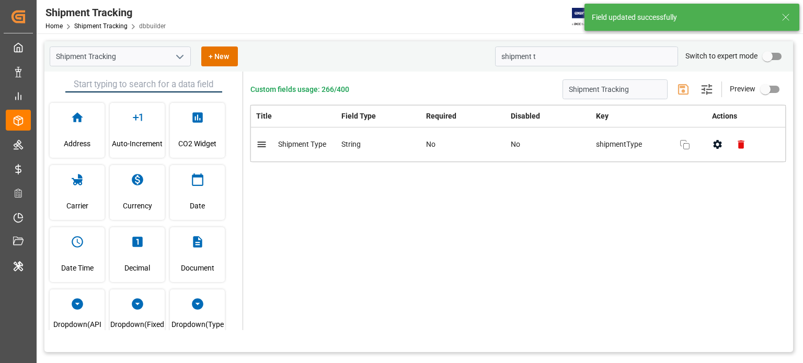
click at [787, 11] on icon at bounding box center [786, 17] width 13 height 13
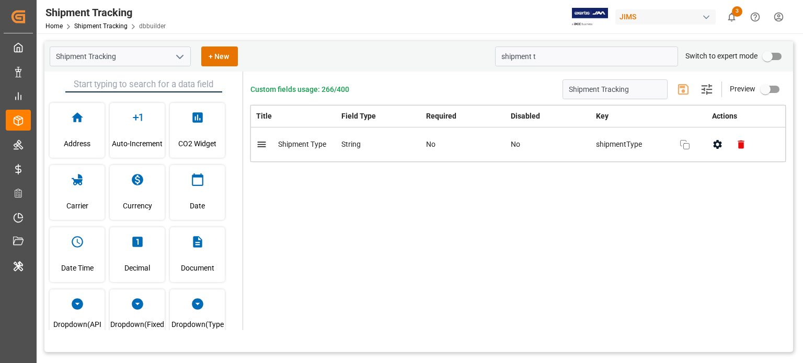
click at [794, 34] on div "Shipment Tracking + New shipment t Switch to expert mode Address Auto-Increment…" at bounding box center [419, 258] width 764 height 451
click at [717, 143] on icon "button" at bounding box center [717, 144] width 11 height 11
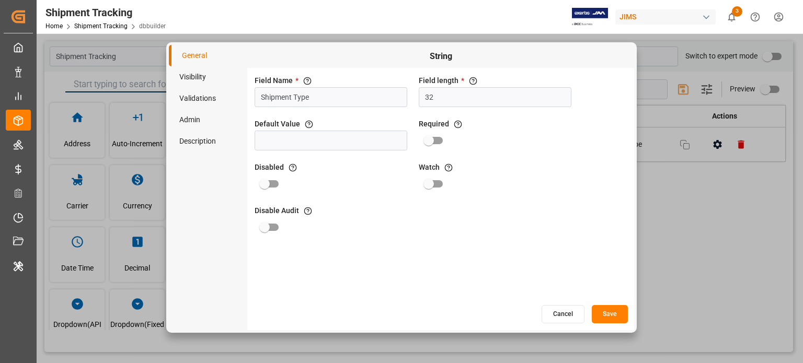
click at [567, 311] on button "Cancel" at bounding box center [563, 314] width 43 height 18
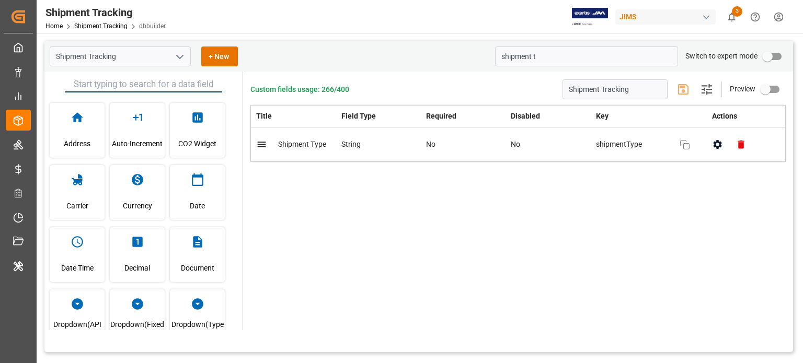
click at [688, 206] on div "Custom fields usage: 266/400 Shipment Tracking Settings Preview Title Field Typ…" at bounding box center [518, 201] width 550 height 259
drag, startPoint x: 550, startPoint y: 52, endPoint x: 391, endPoint y: 63, distance: 159.4
click at [391, 63] on div "Shipment Tracking + New shipment t Switch to expert mode" at bounding box center [418, 56] width 749 height 30
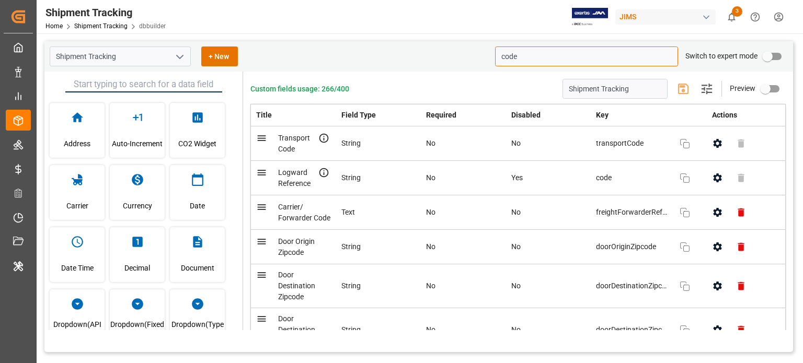
type input "code"
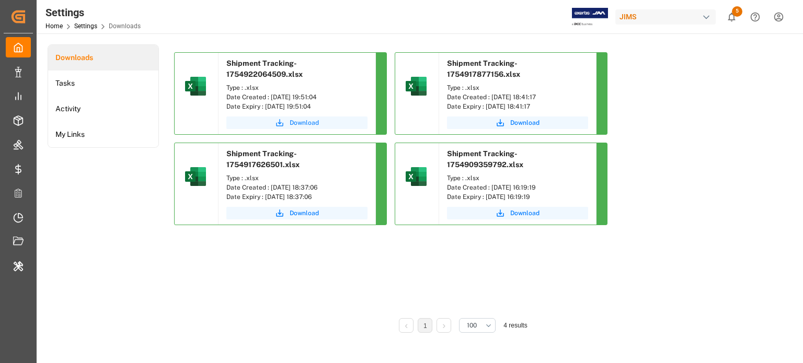
click at [312, 125] on span "Download" at bounding box center [304, 122] width 29 height 9
